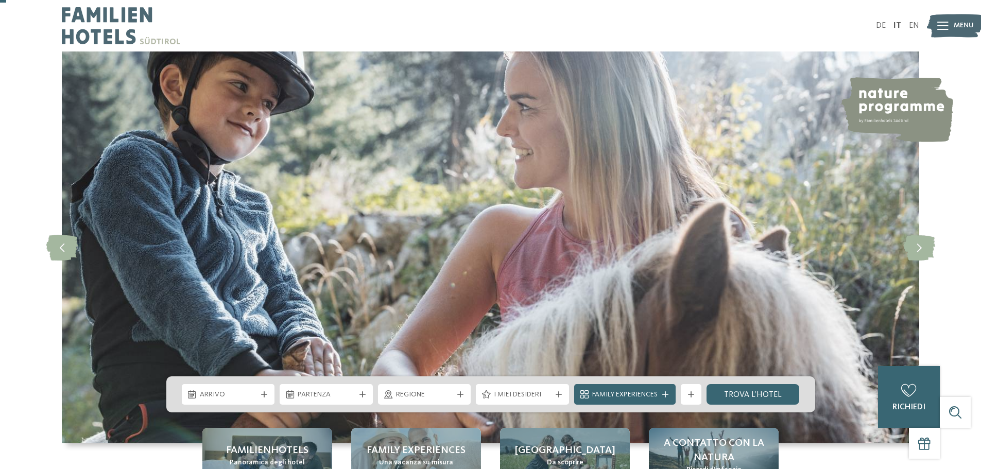
scroll to position [103, 0]
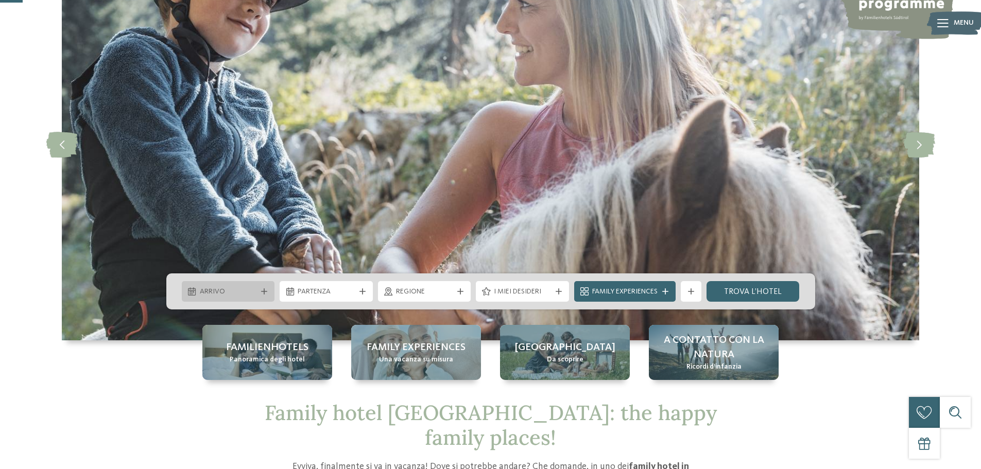
click at [261, 287] on div "Arrivo" at bounding box center [228, 291] width 93 height 21
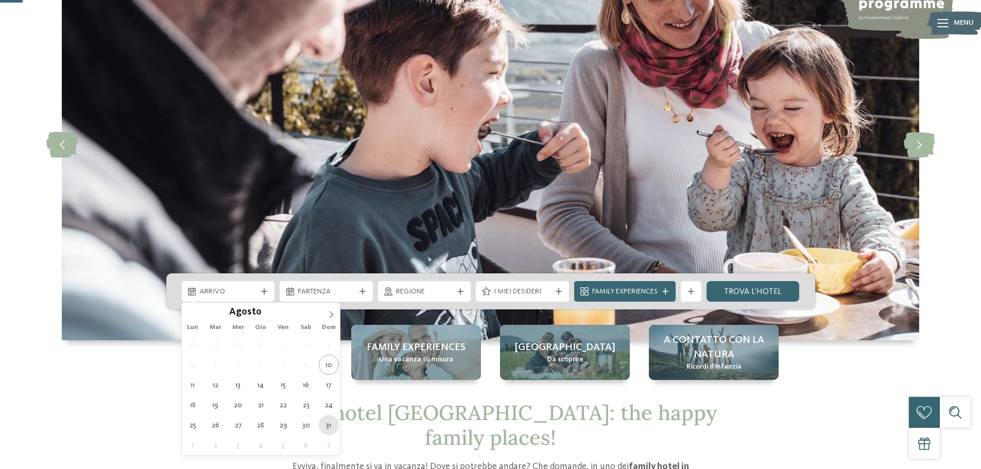
type div "[DATE]"
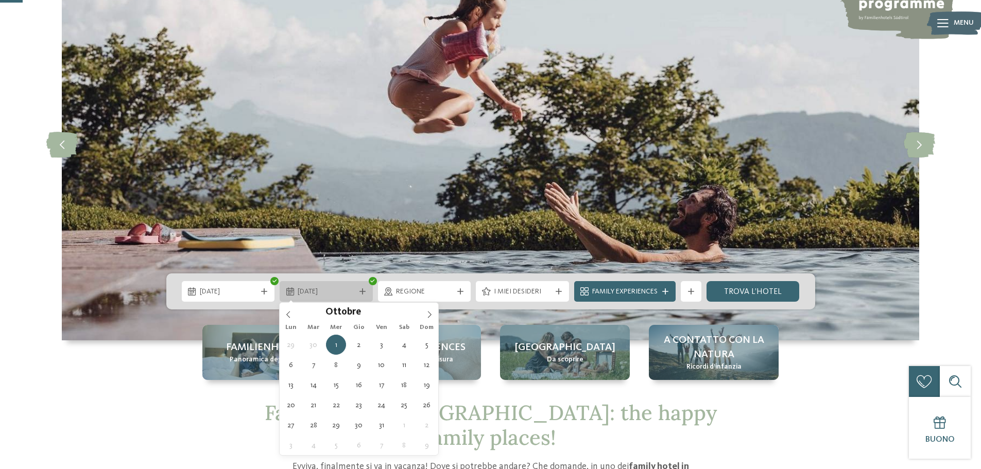
click at [290, 290] on icon at bounding box center [290, 291] width 8 height 8
click at [288, 315] on icon at bounding box center [288, 314] width 7 height 7
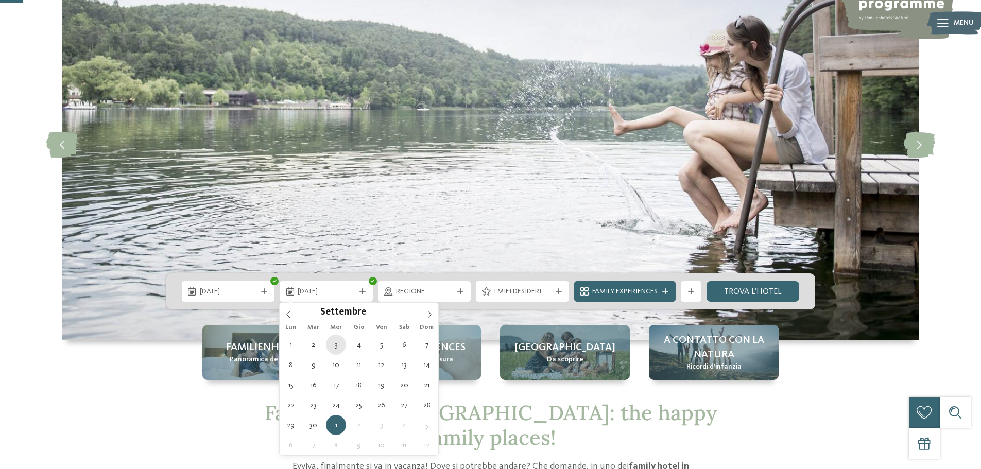
type div "[DATE]"
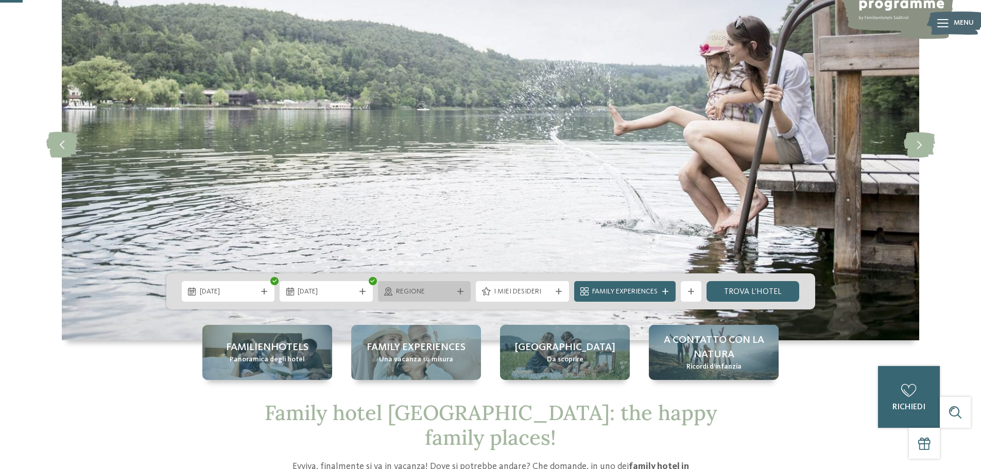
click at [461, 289] on icon at bounding box center [460, 291] width 6 height 6
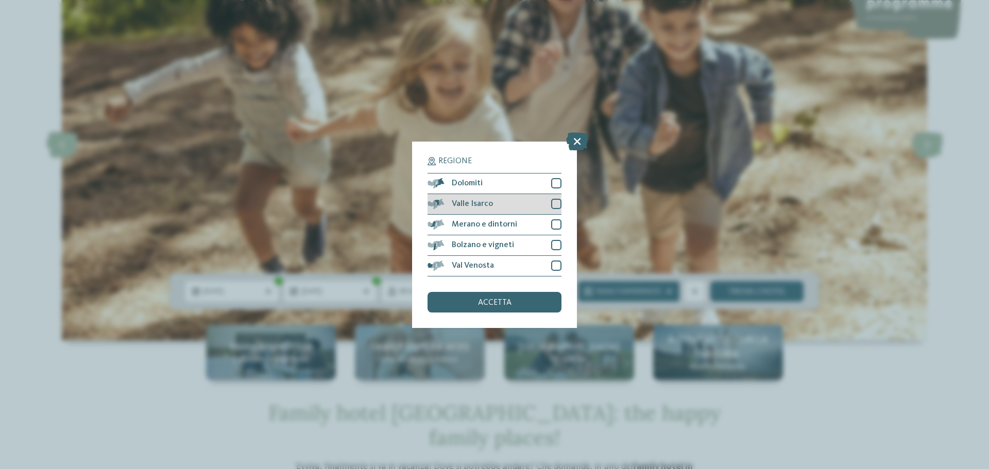
click at [555, 206] on div at bounding box center [556, 204] width 10 height 10
click at [520, 297] on div "accetta" at bounding box center [494, 302] width 134 height 21
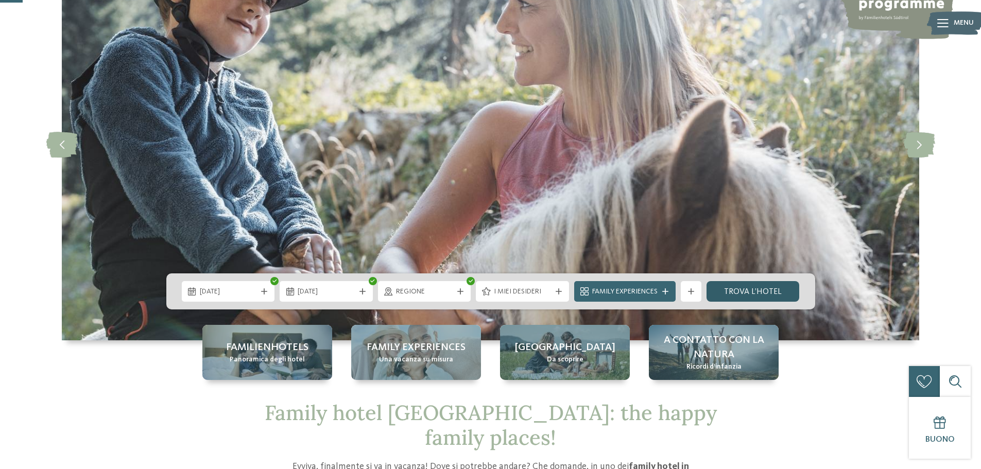
click at [747, 291] on link "trova l’hotel" at bounding box center [752, 291] width 93 height 21
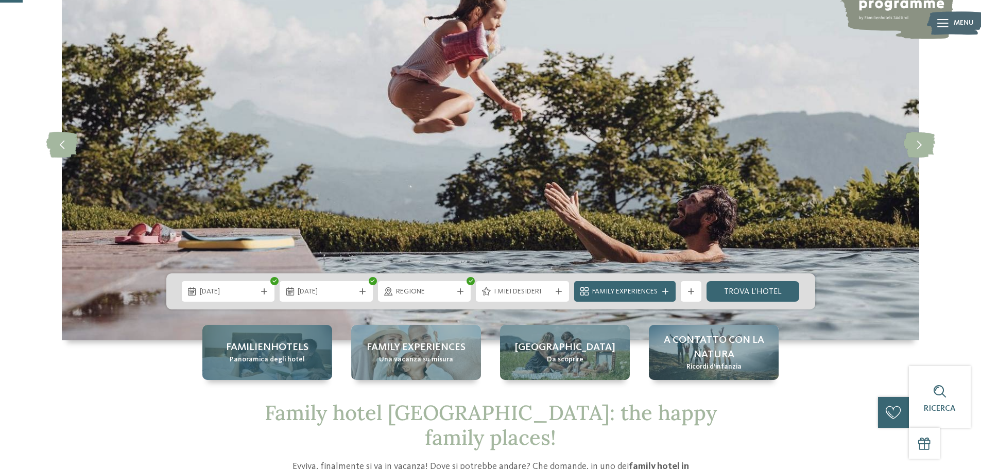
click at [278, 347] on span "Familienhotels" at bounding box center [267, 347] width 82 height 14
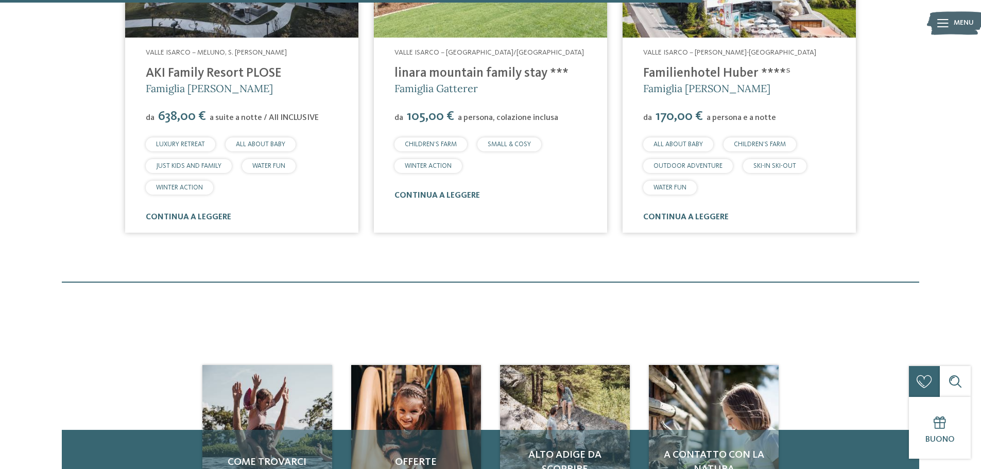
scroll to position [956, 0]
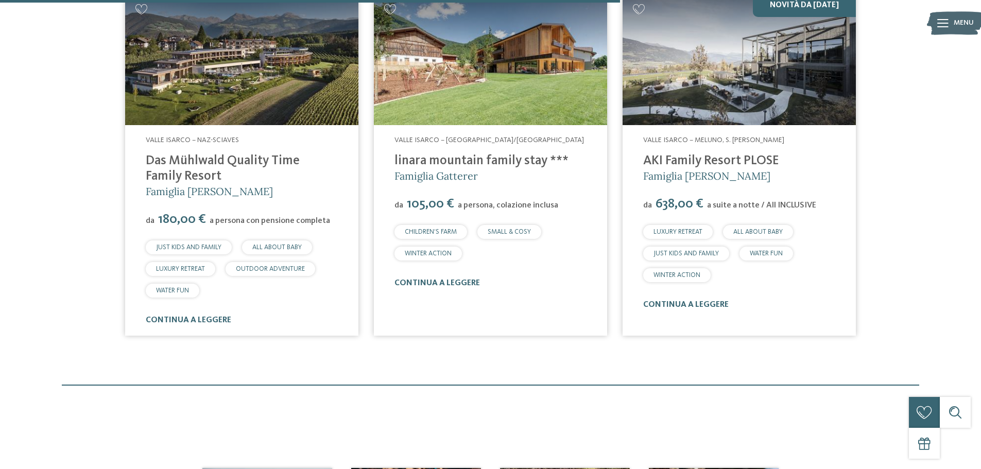
scroll to position [904, 0]
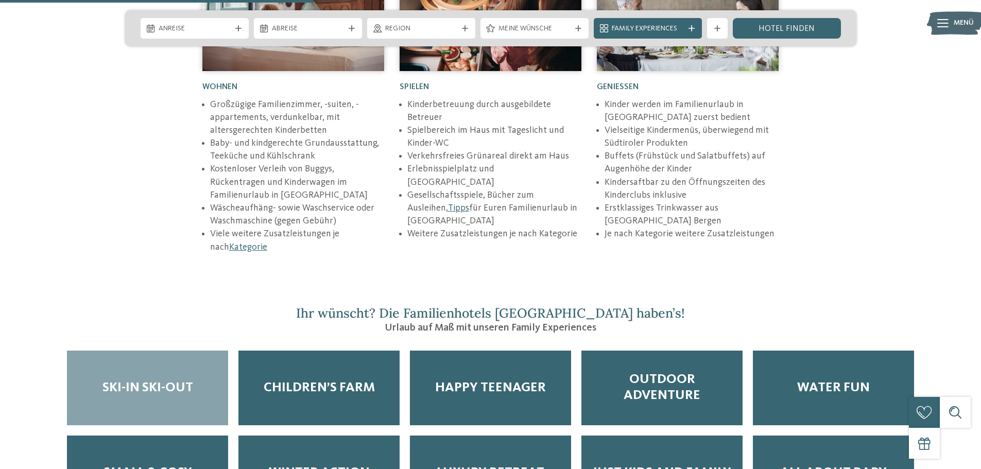
scroll to position [1339, 0]
